Goal: Transaction & Acquisition: Subscribe to service/newsletter

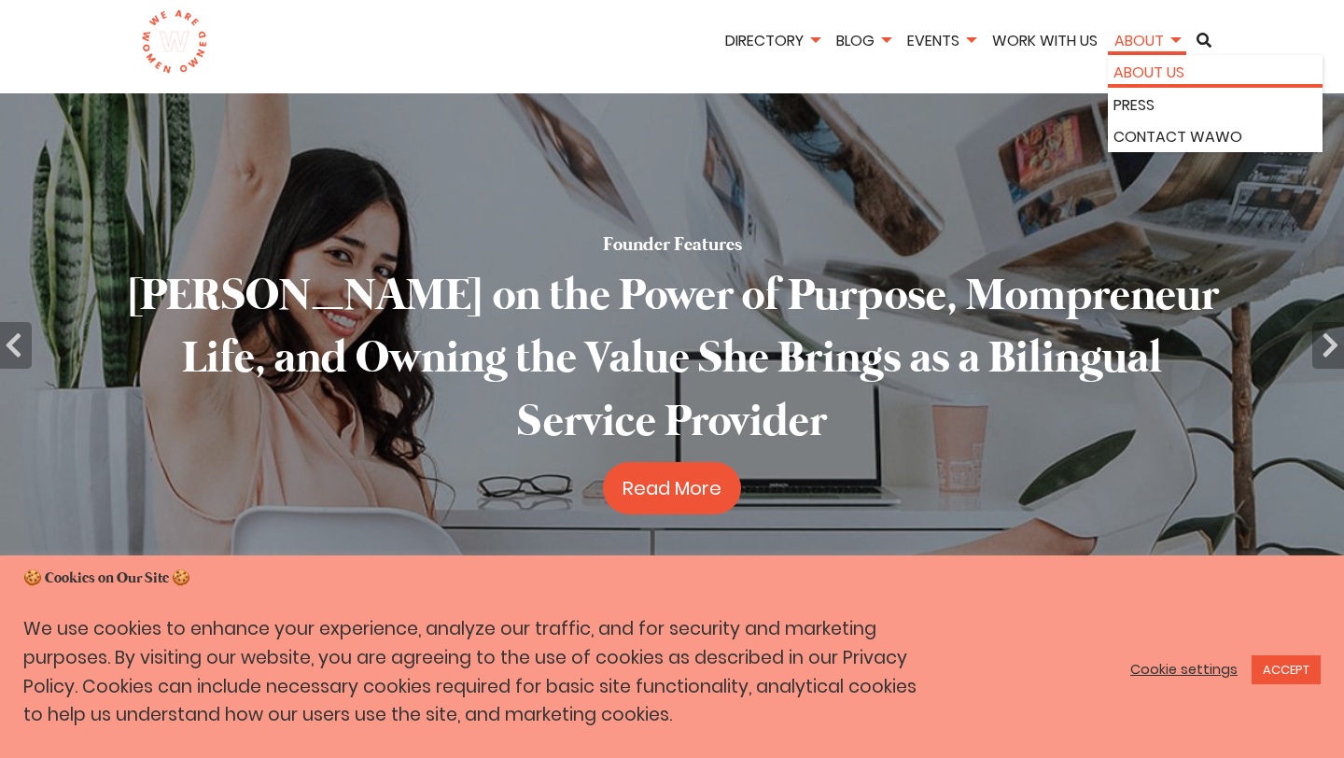
click at [1184, 69] on link "About Us" at bounding box center [1215, 73] width 203 height 24
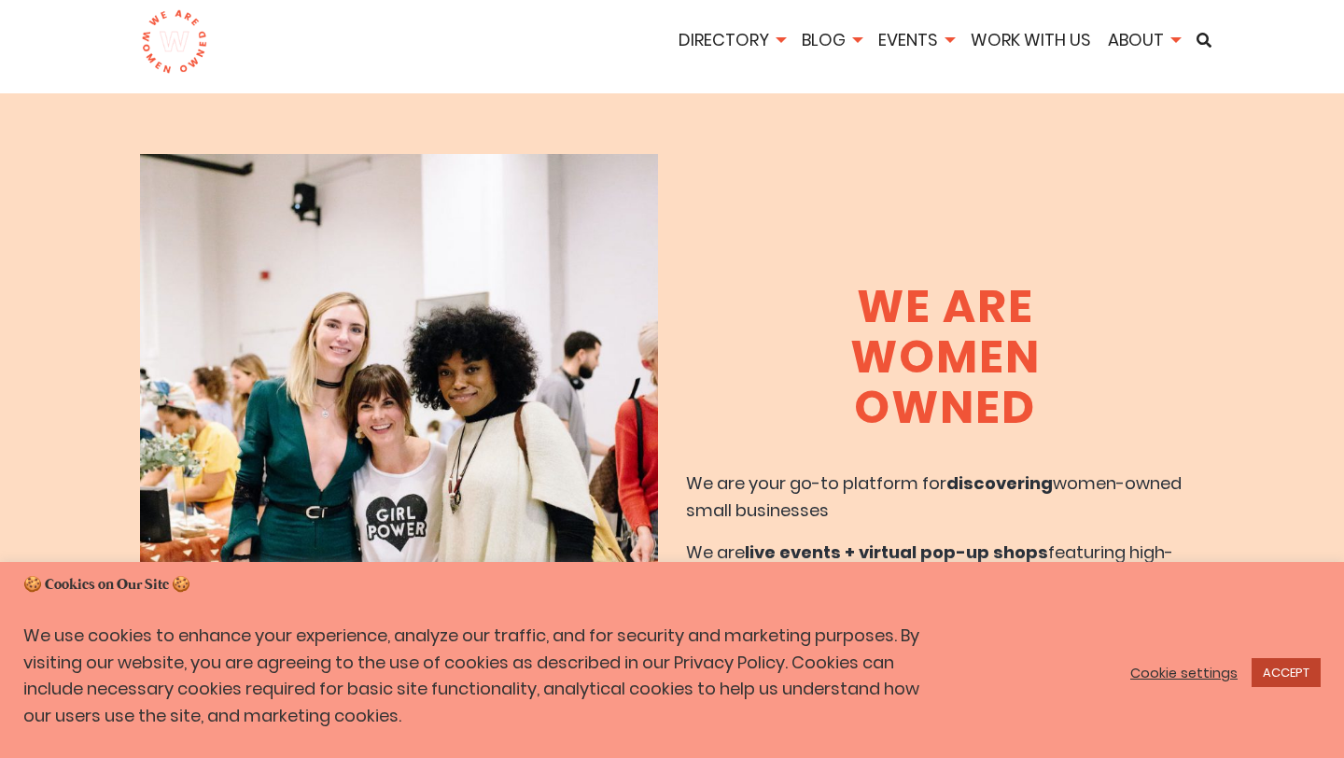
click at [1282, 672] on link "ACCEPT" at bounding box center [1286, 672] width 69 height 29
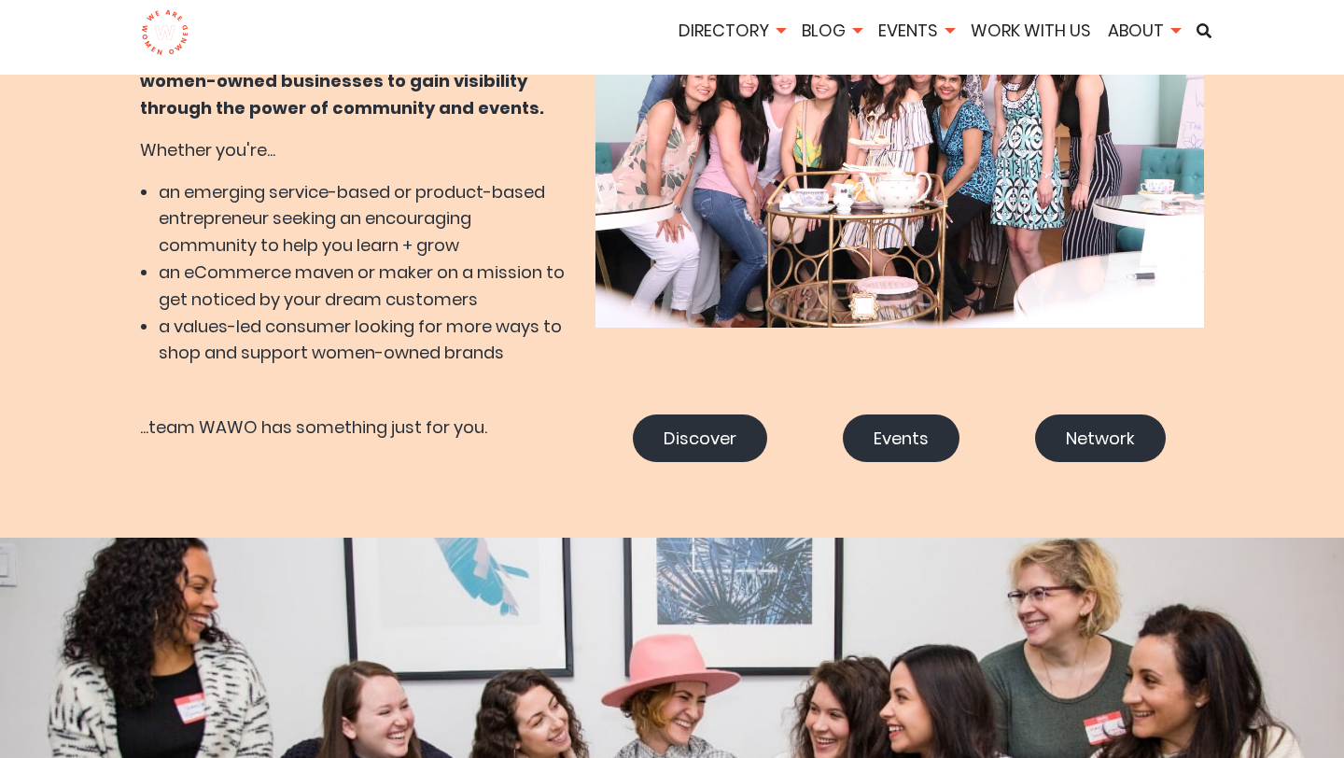
scroll to position [1023, 0]
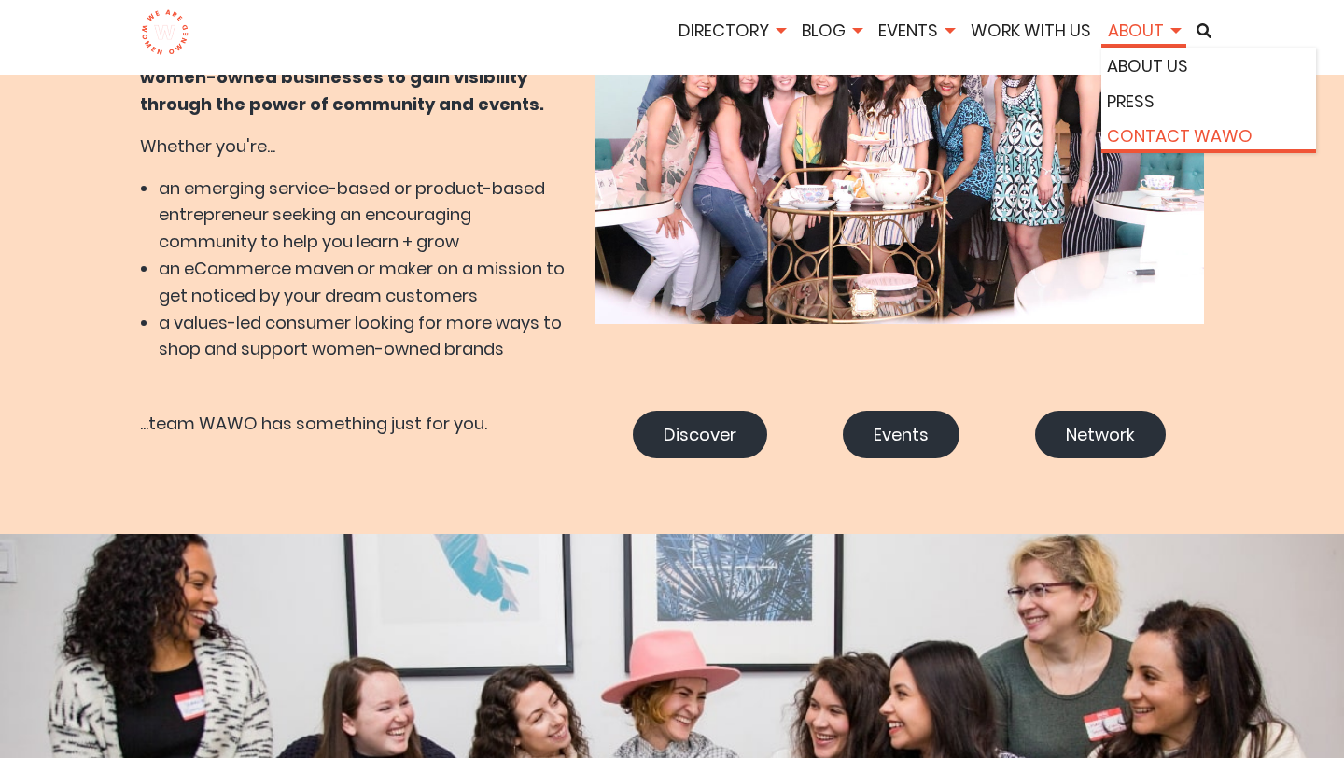
click at [1122, 125] on link "Contact WAWO" at bounding box center [1208, 136] width 203 height 27
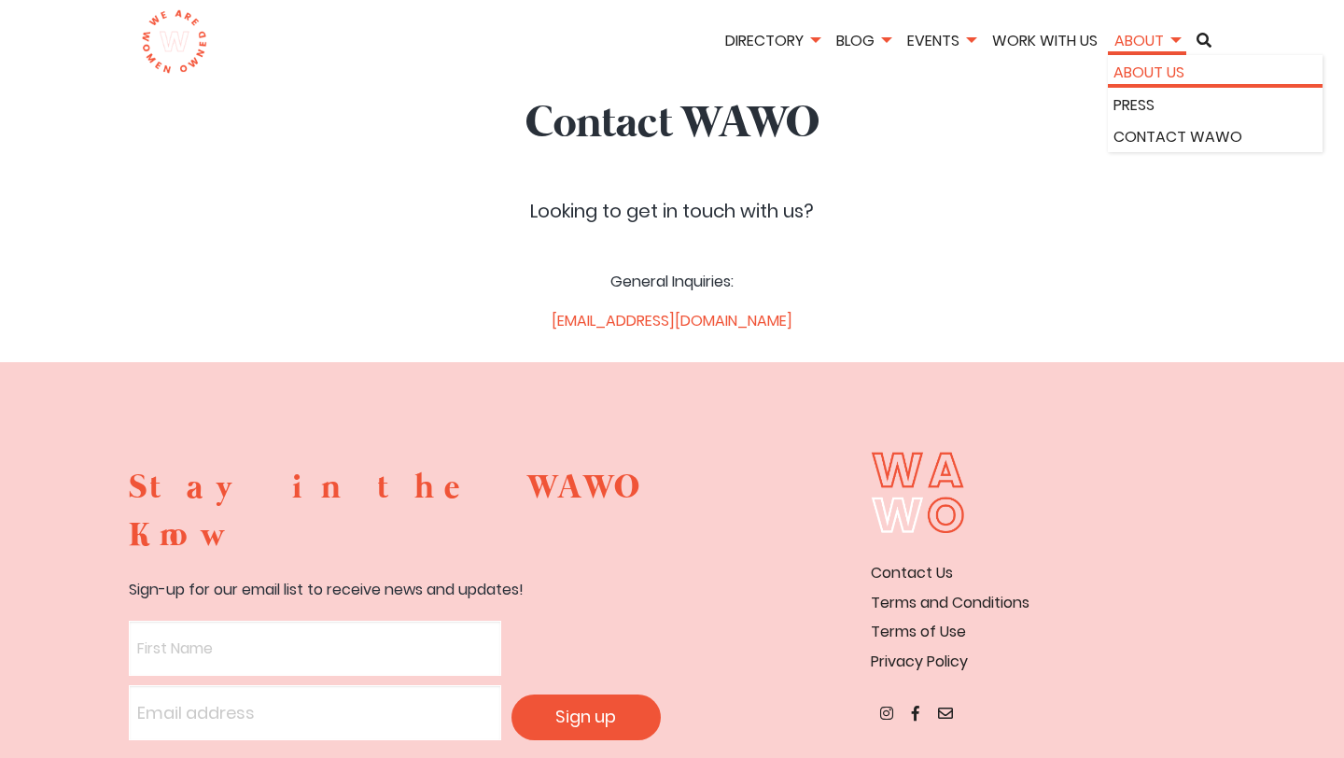
click at [1161, 86] on li "About Us" at bounding box center [1215, 71] width 215 height 33
click at [1162, 80] on link "About Us" at bounding box center [1215, 73] width 203 height 24
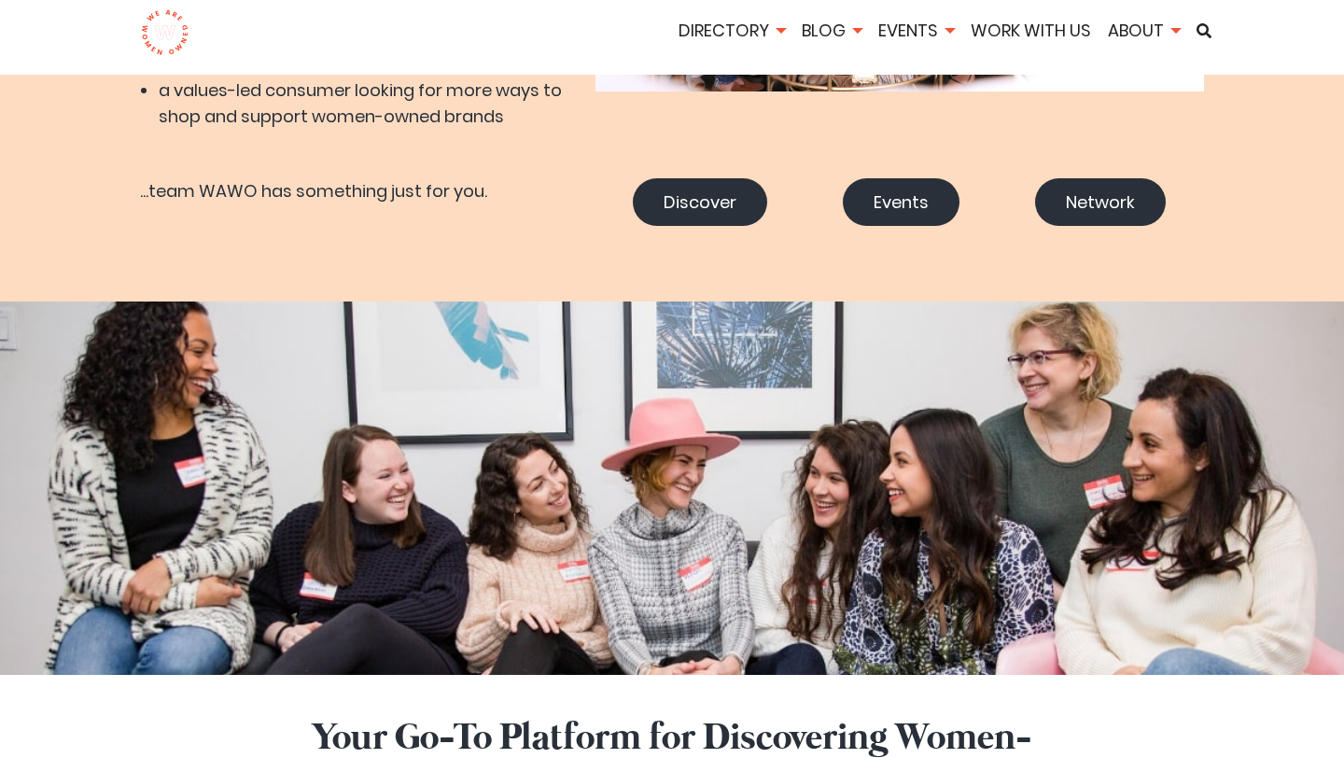
scroll to position [1259, 0]
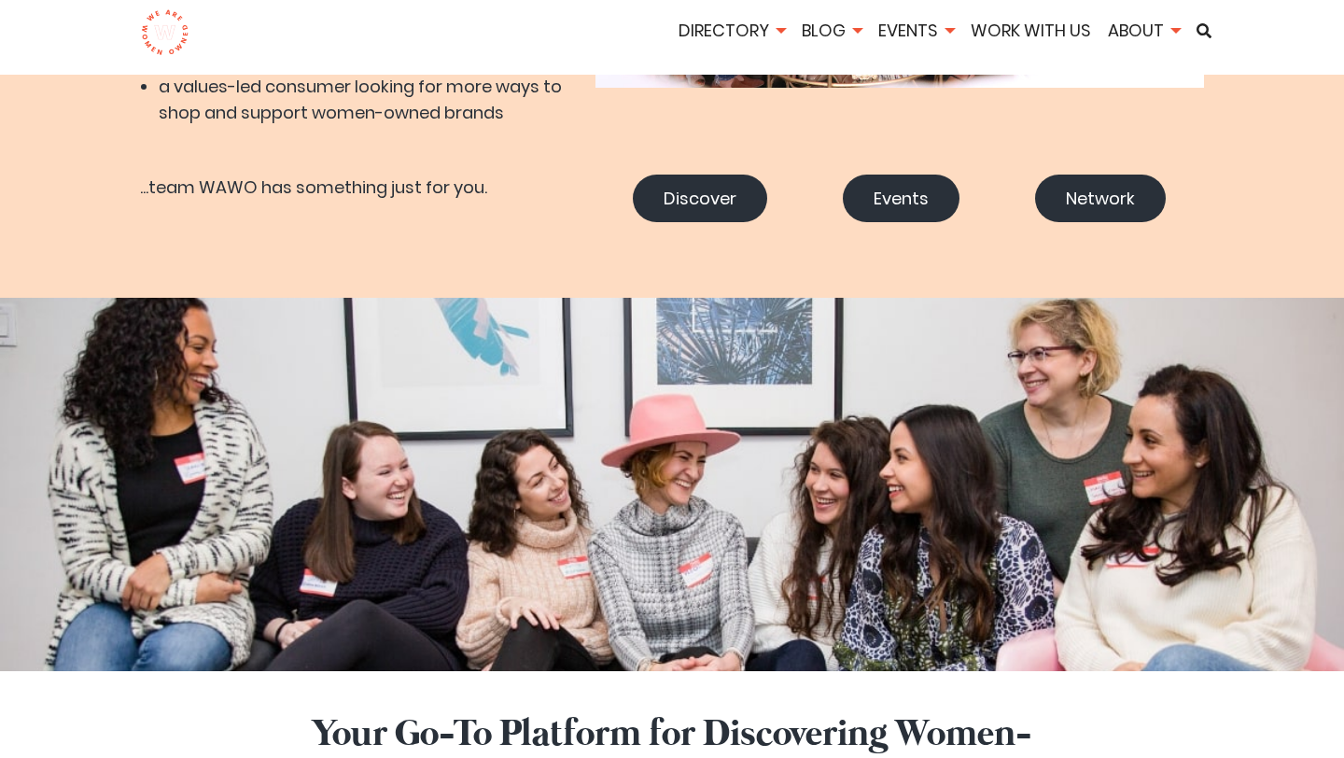
click at [907, 185] on link "Events" at bounding box center [901, 199] width 117 height 48
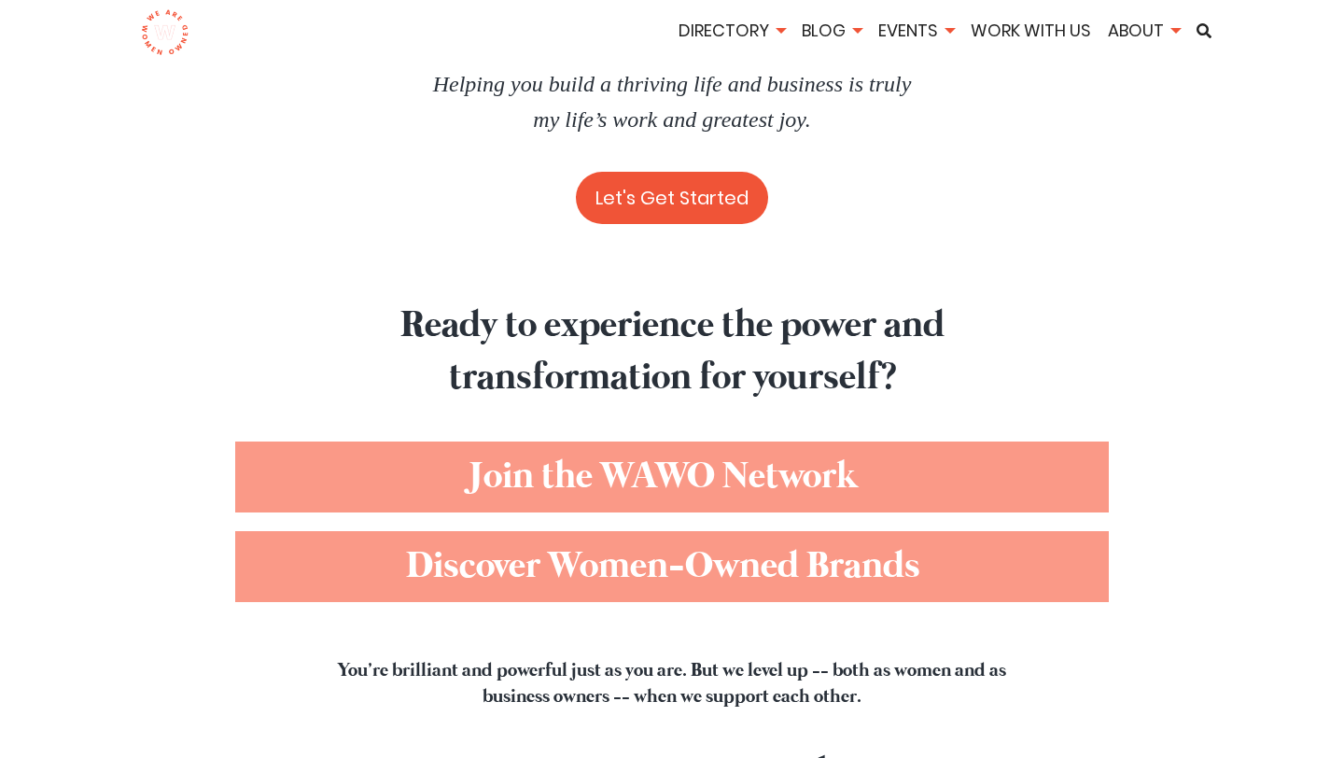
scroll to position [6673, 0]
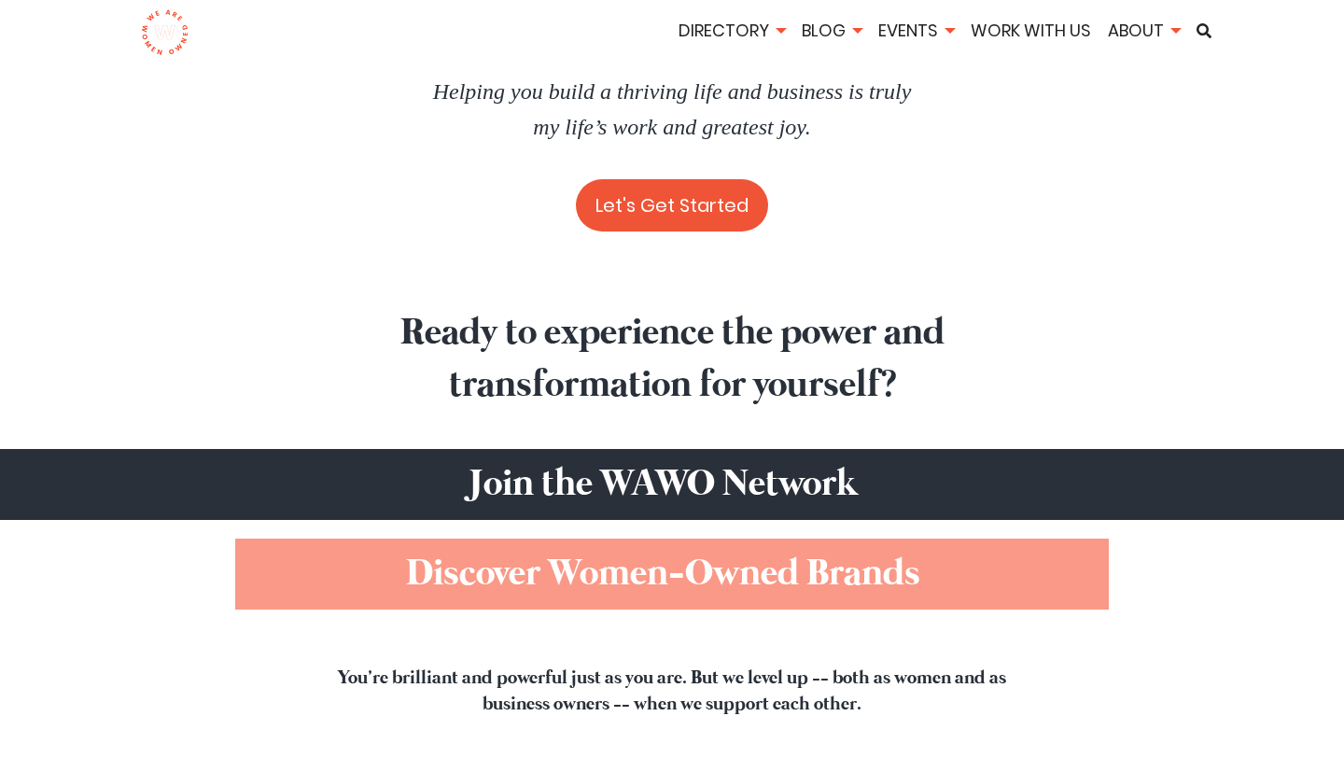
click at [809, 460] on span "Join the WAWO Network" at bounding box center [663, 484] width 388 height 49
click at [790, 460] on span "Join the WAWO Network" at bounding box center [663, 484] width 388 height 49
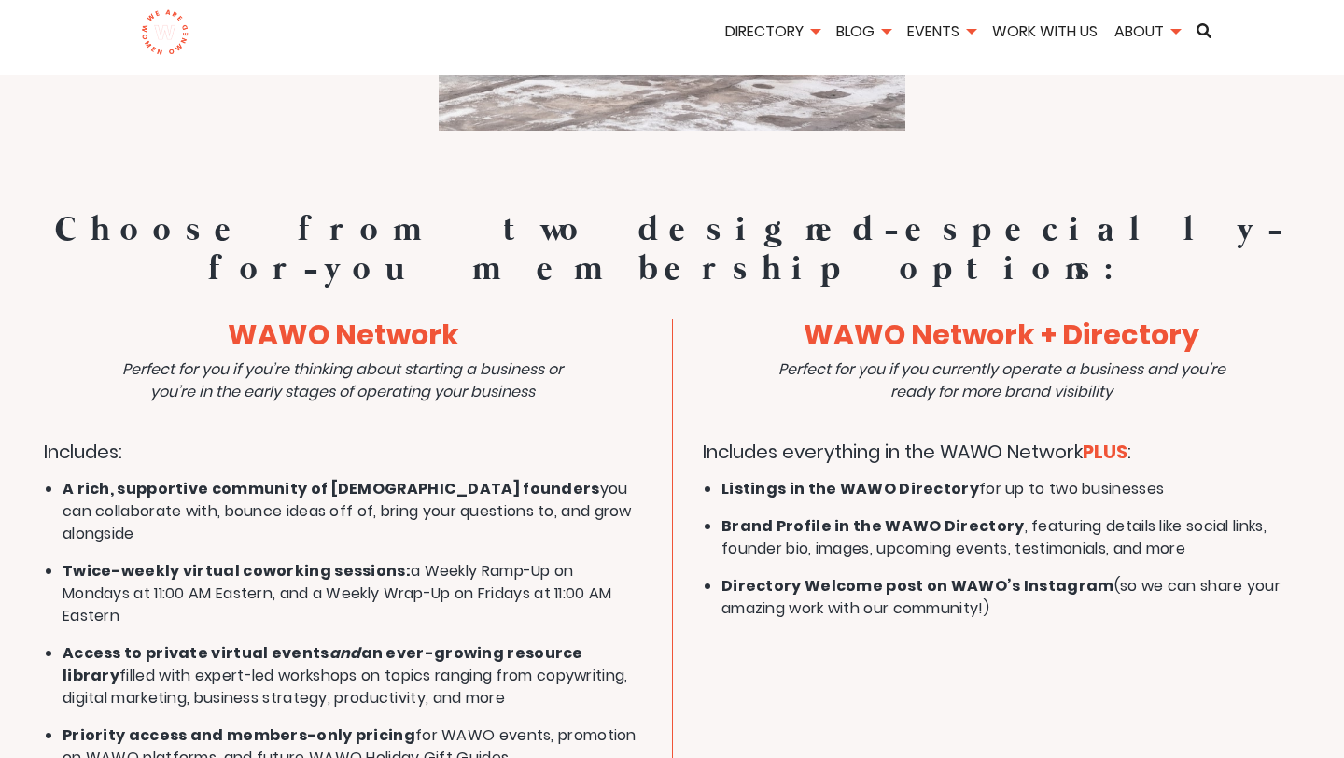
scroll to position [4487, 0]
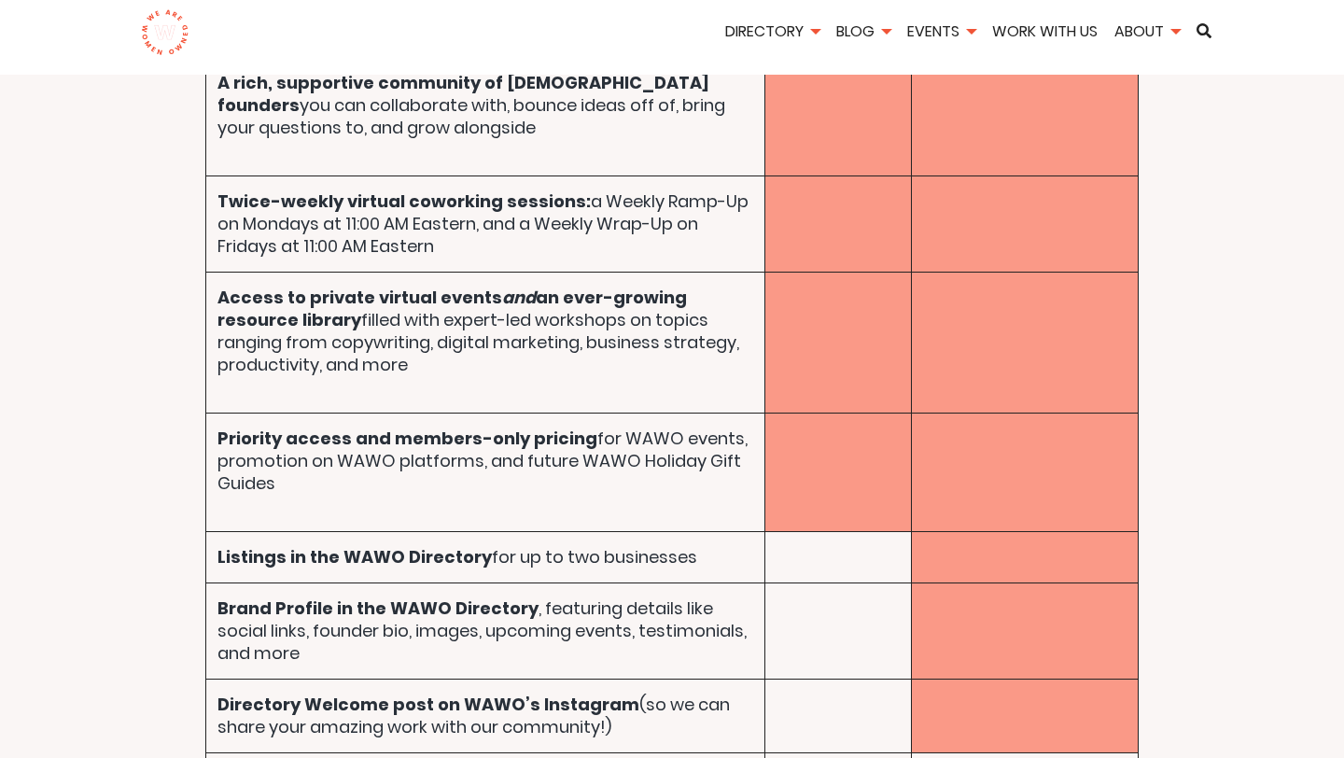
scroll to position [8624, 0]
